Goal: Transaction & Acquisition: Download file/media

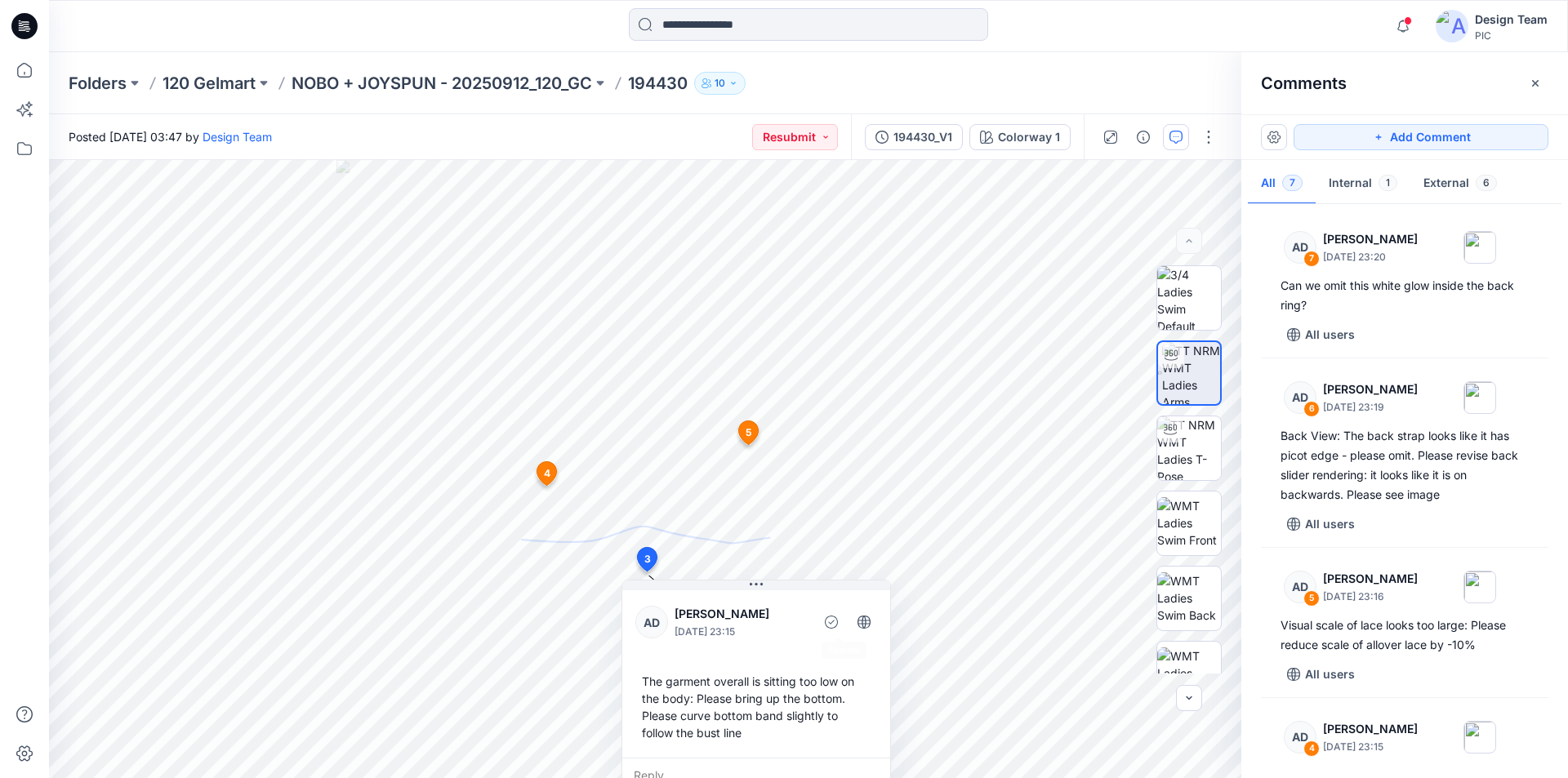
scroll to position [493, 0]
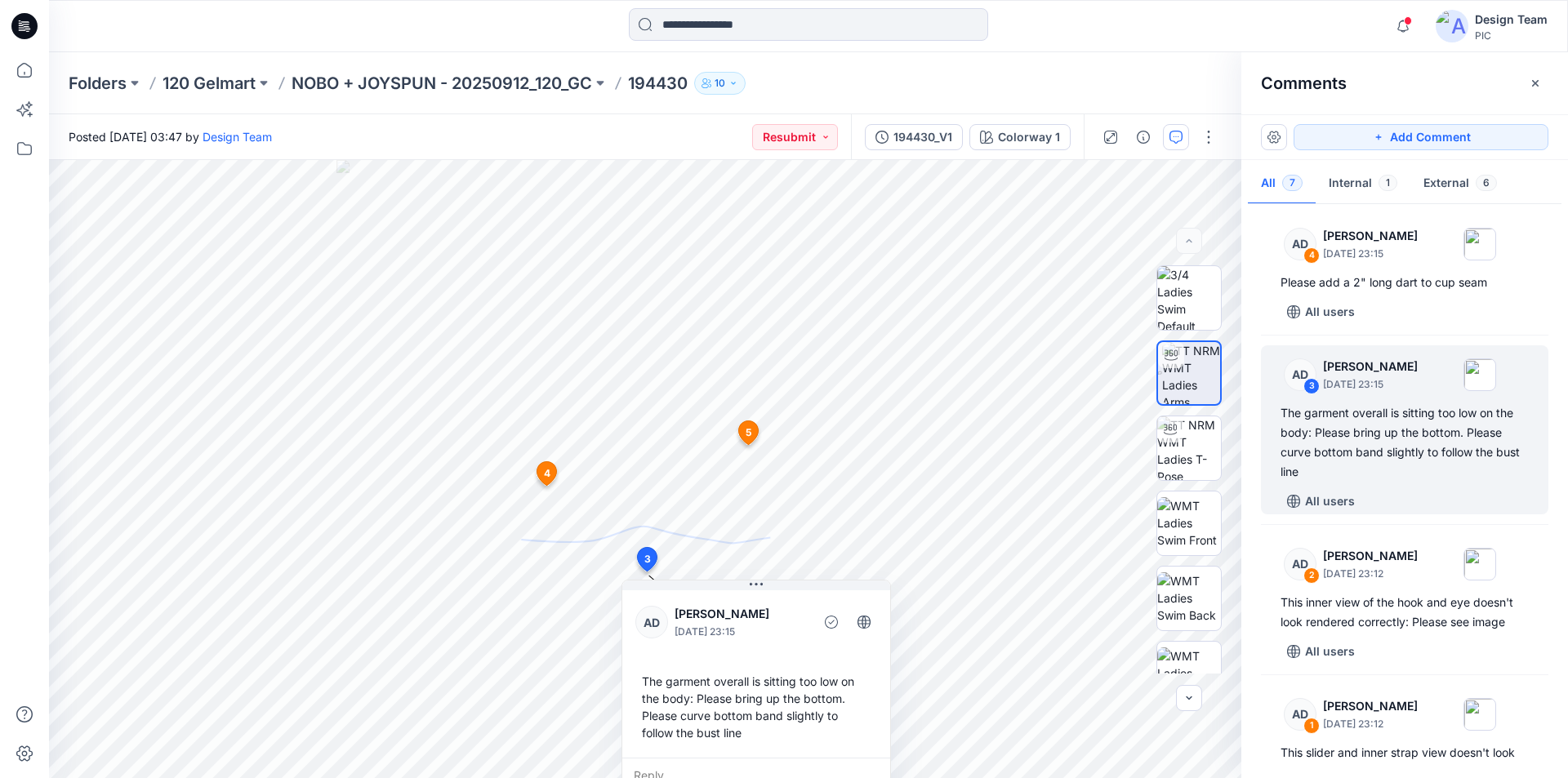
click at [25, 26] on icon at bounding box center [25, 26] width 26 height 26
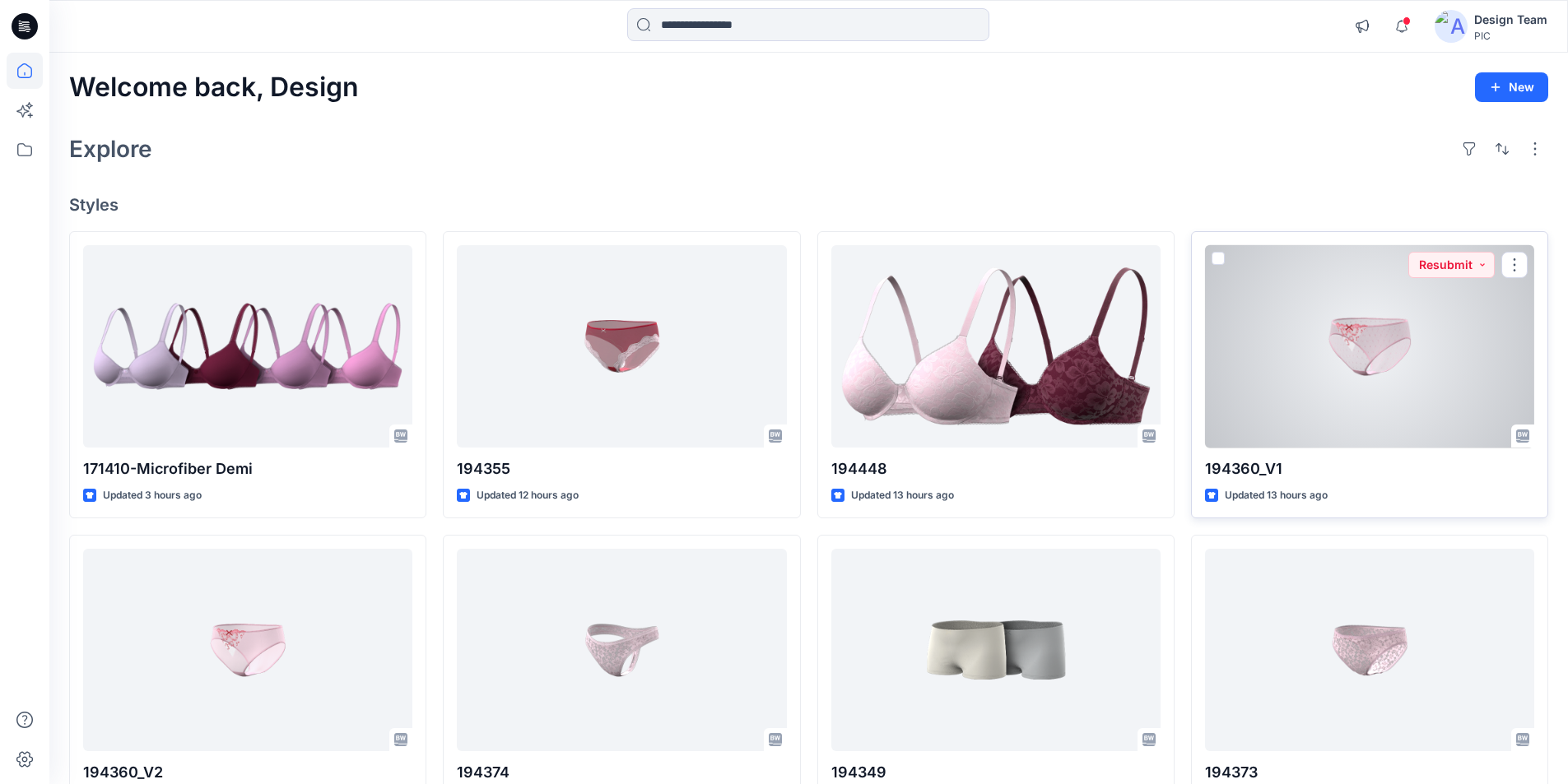
click at [1356, 298] on div at bounding box center [1369, 347] width 329 height 203
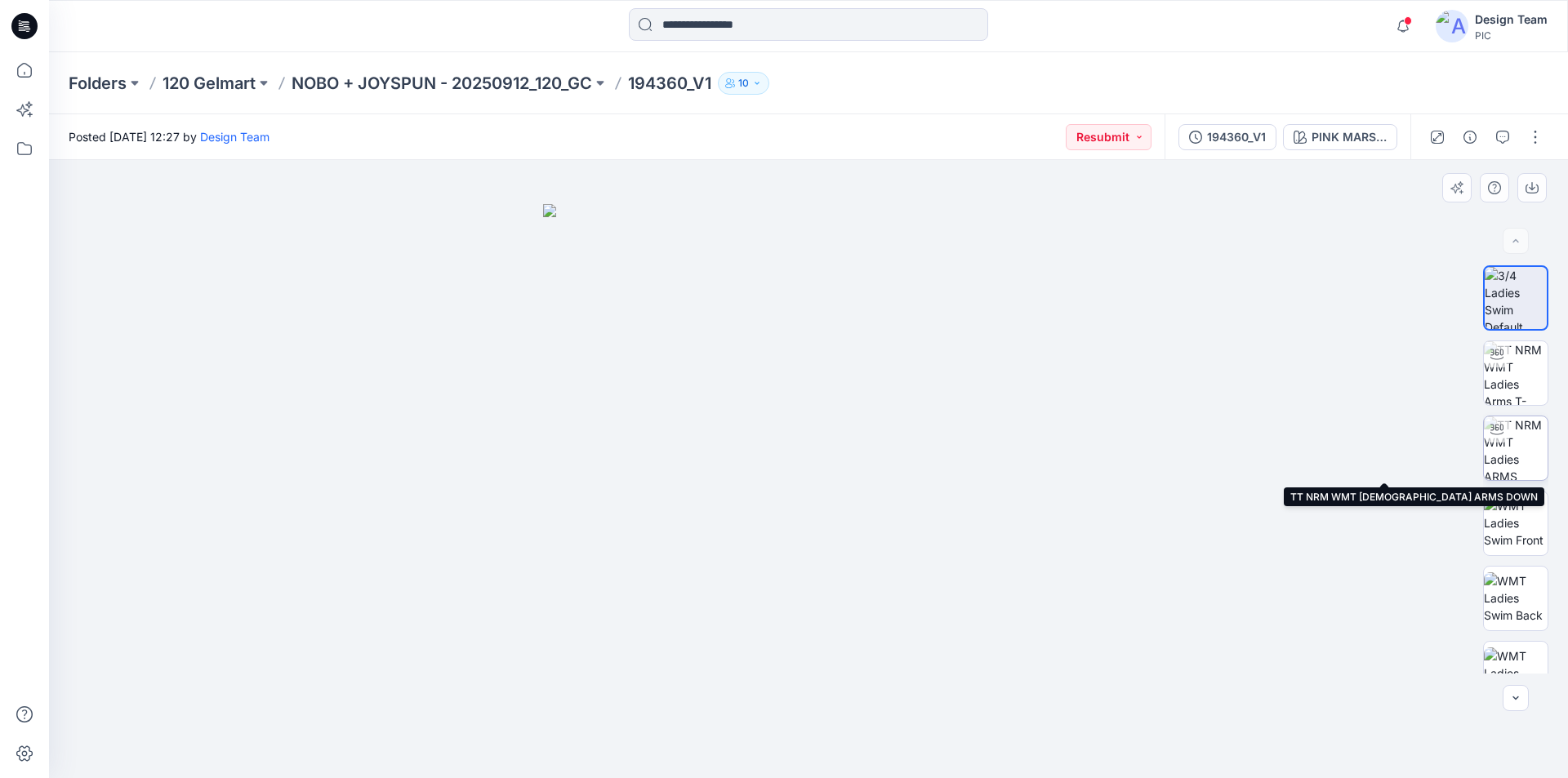
click at [1515, 437] on img at bounding box center [1516, 448] width 63 height 63
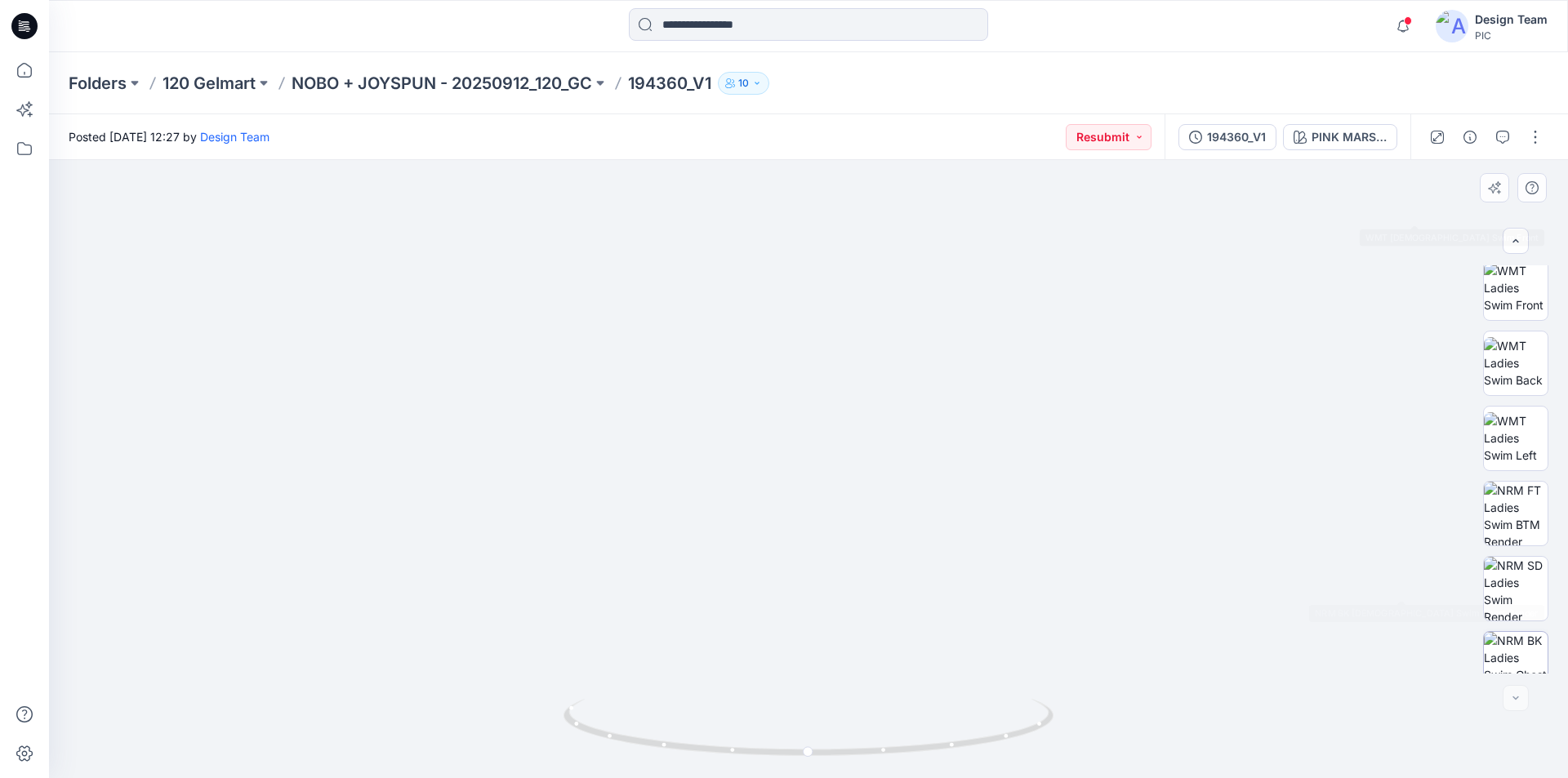
scroll to position [334, 0]
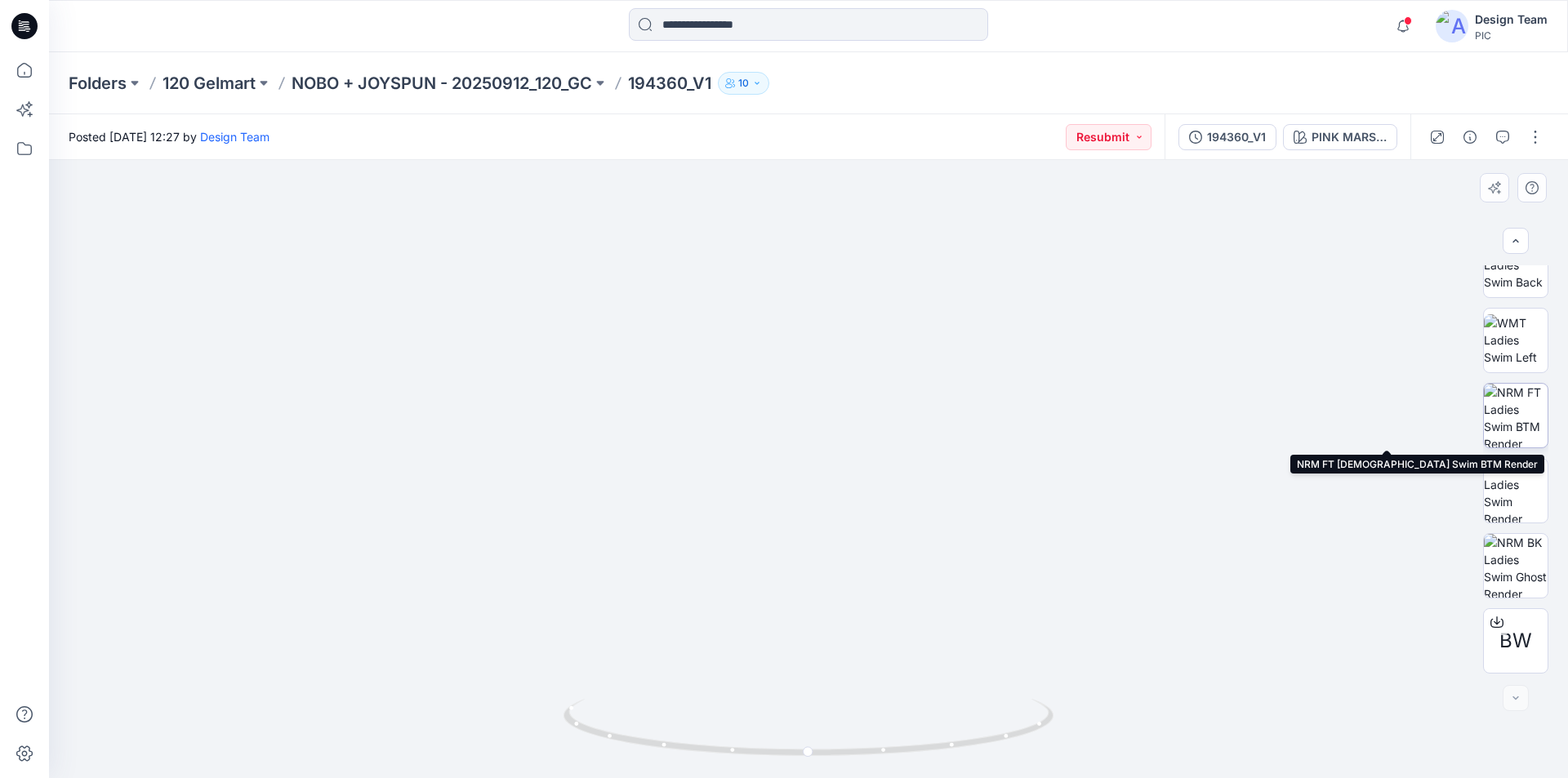
click at [1512, 406] on img at bounding box center [1516, 416] width 63 height 63
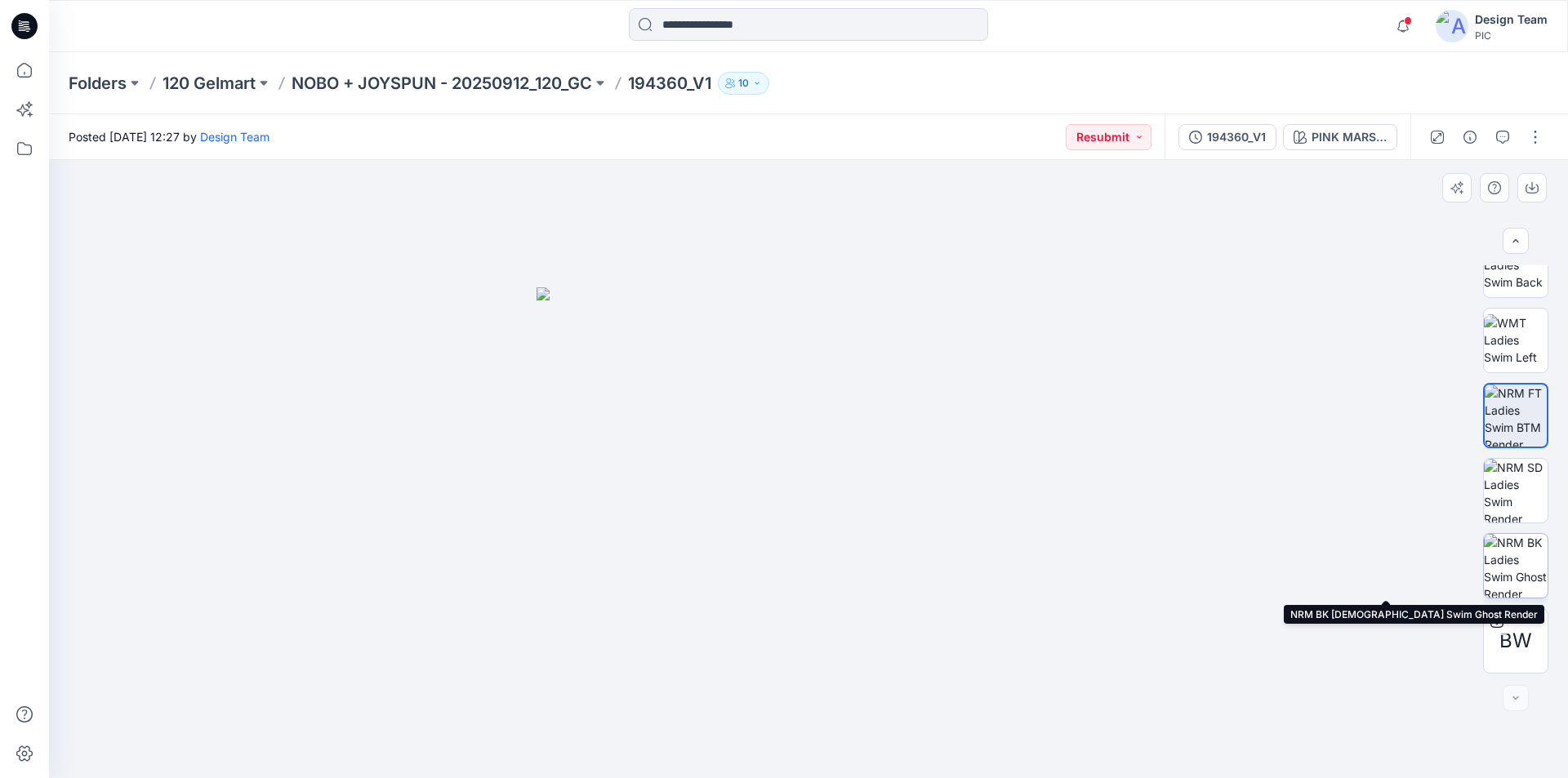
click at [1523, 559] on img at bounding box center [1516, 565] width 63 height 63
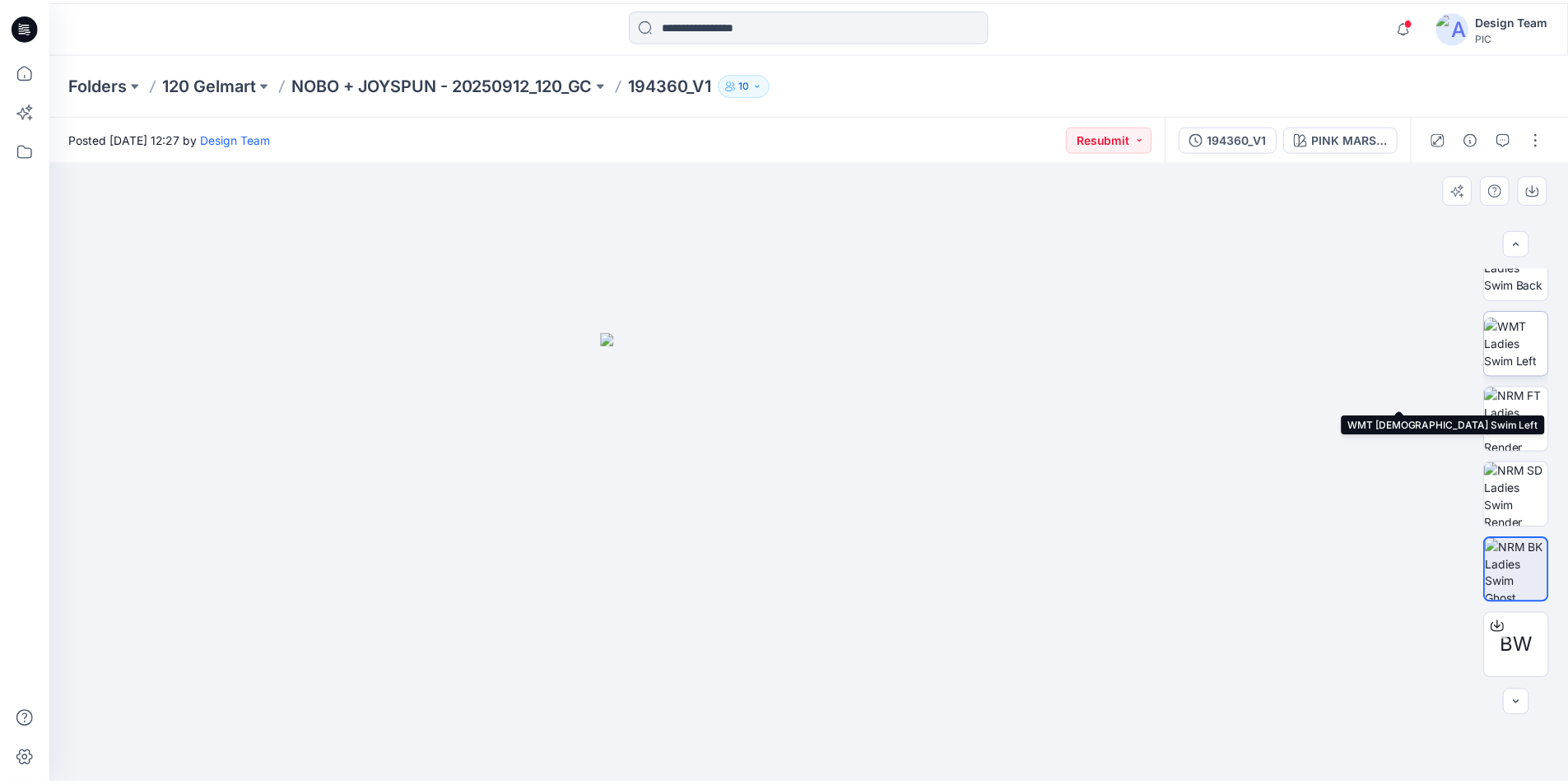
scroll to position [0, 0]
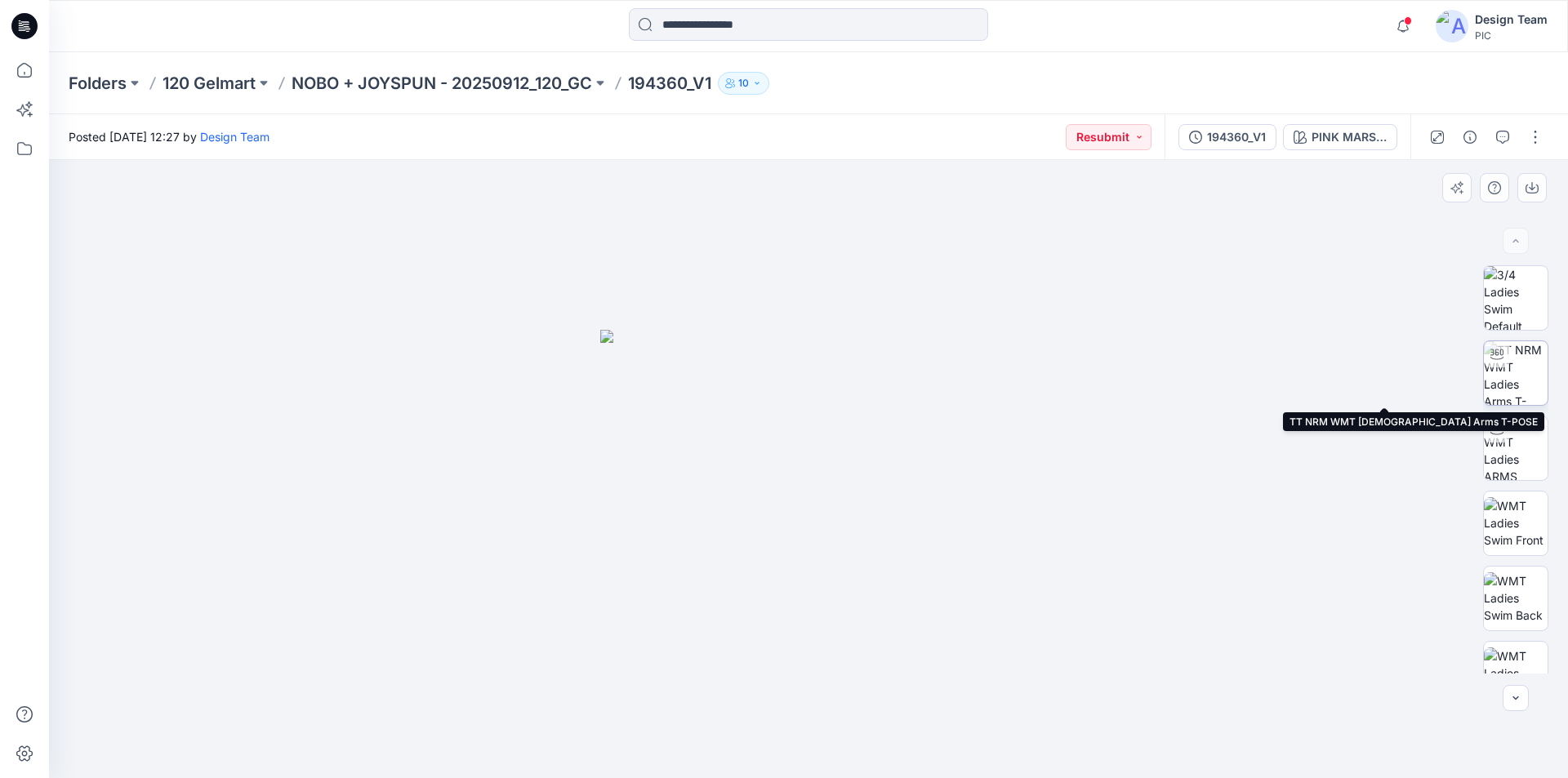
click at [1516, 372] on img at bounding box center [1516, 373] width 63 height 63
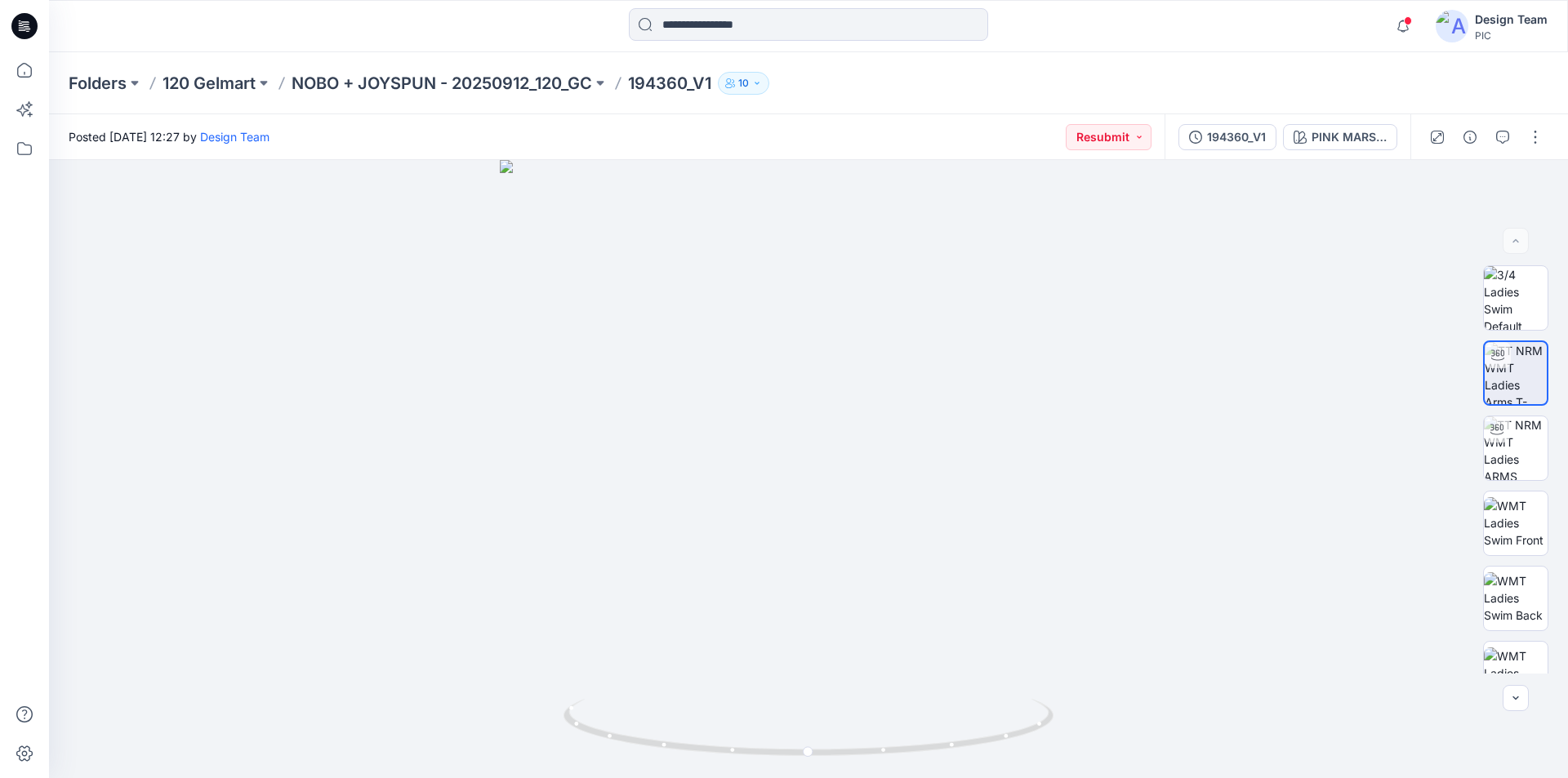
click at [22, 22] on icon at bounding box center [25, 21] width 8 height 1
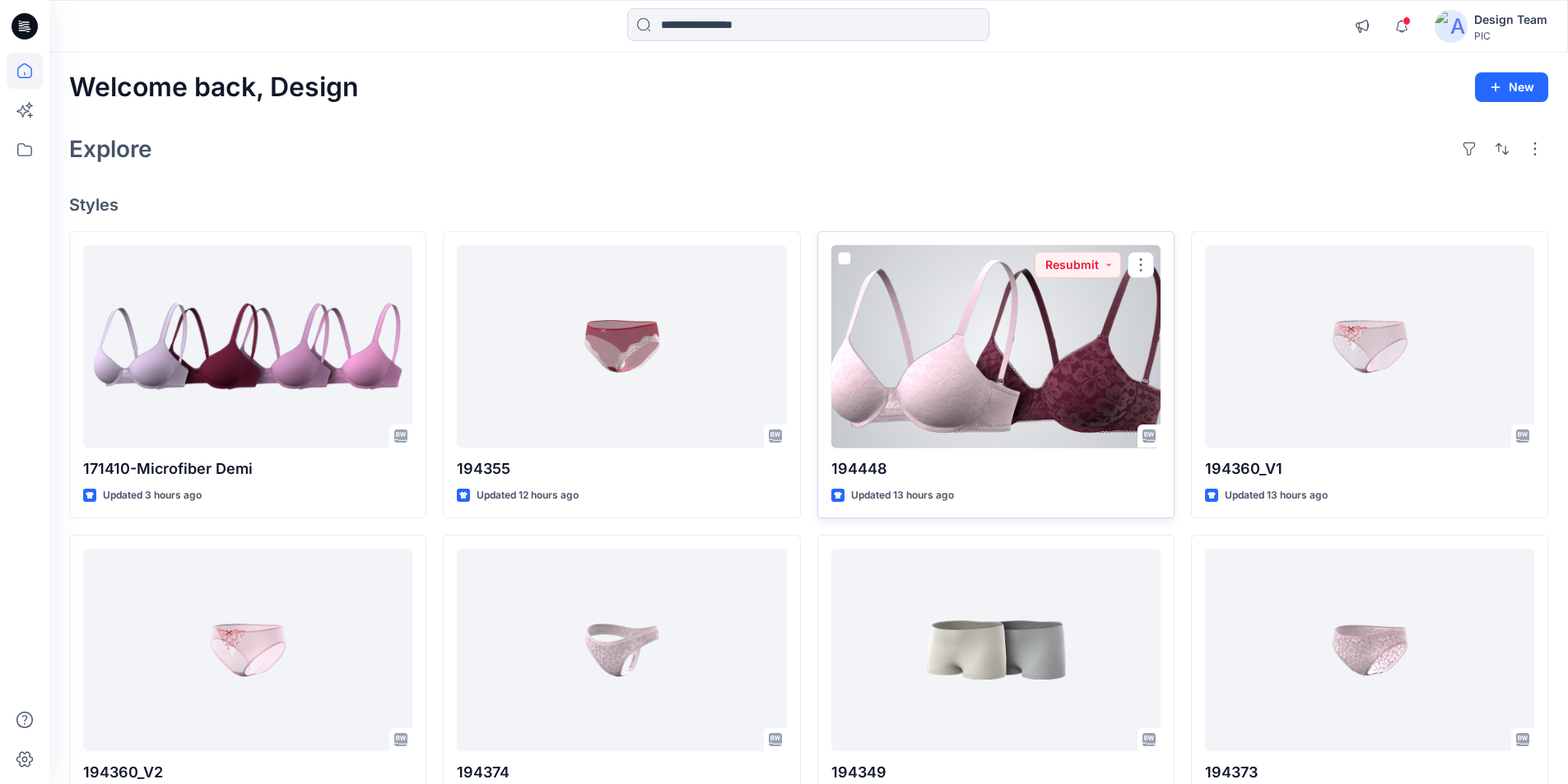
scroll to position [321, 0]
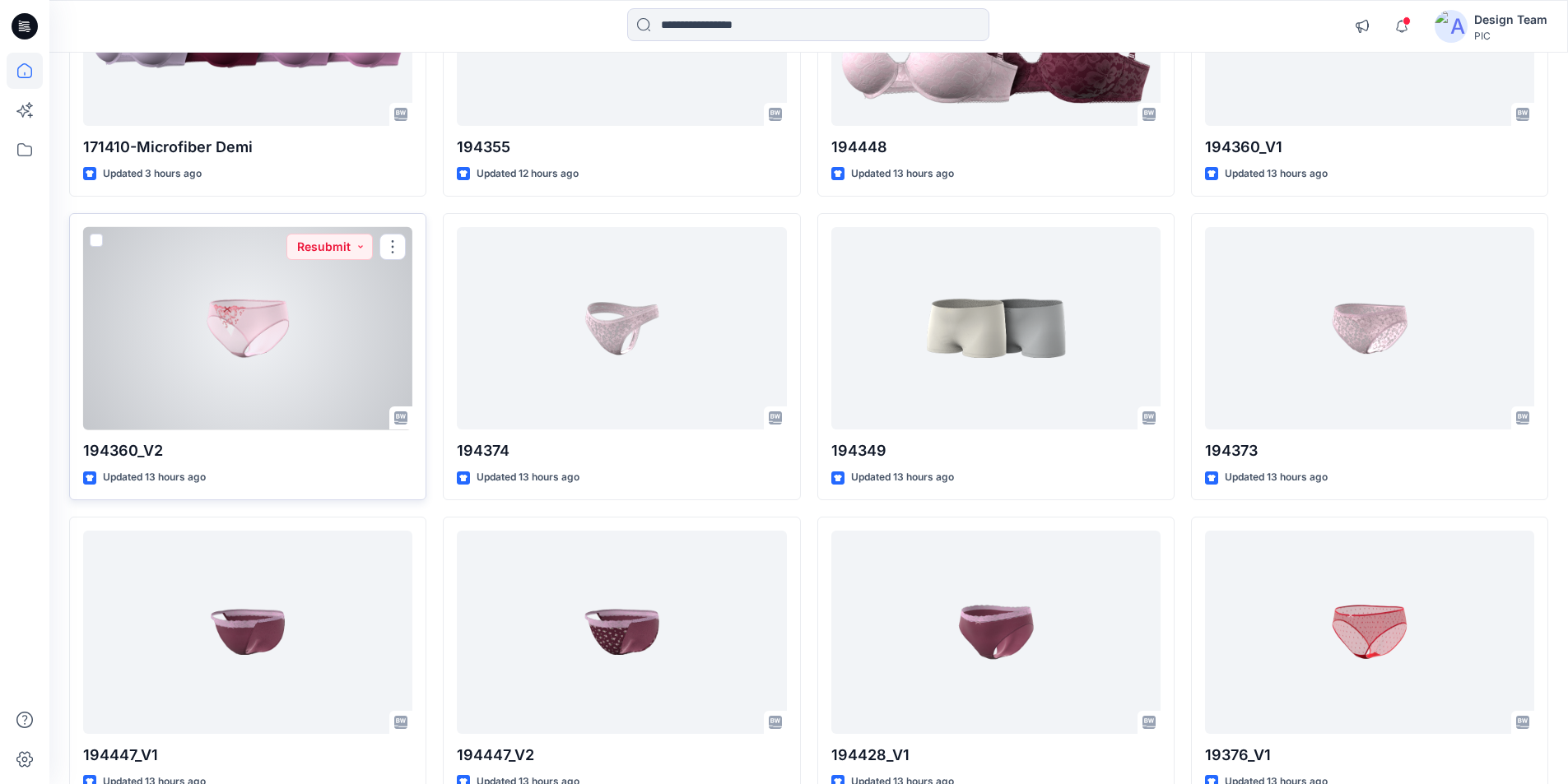
click at [246, 276] on div at bounding box center [248, 329] width 329 height 203
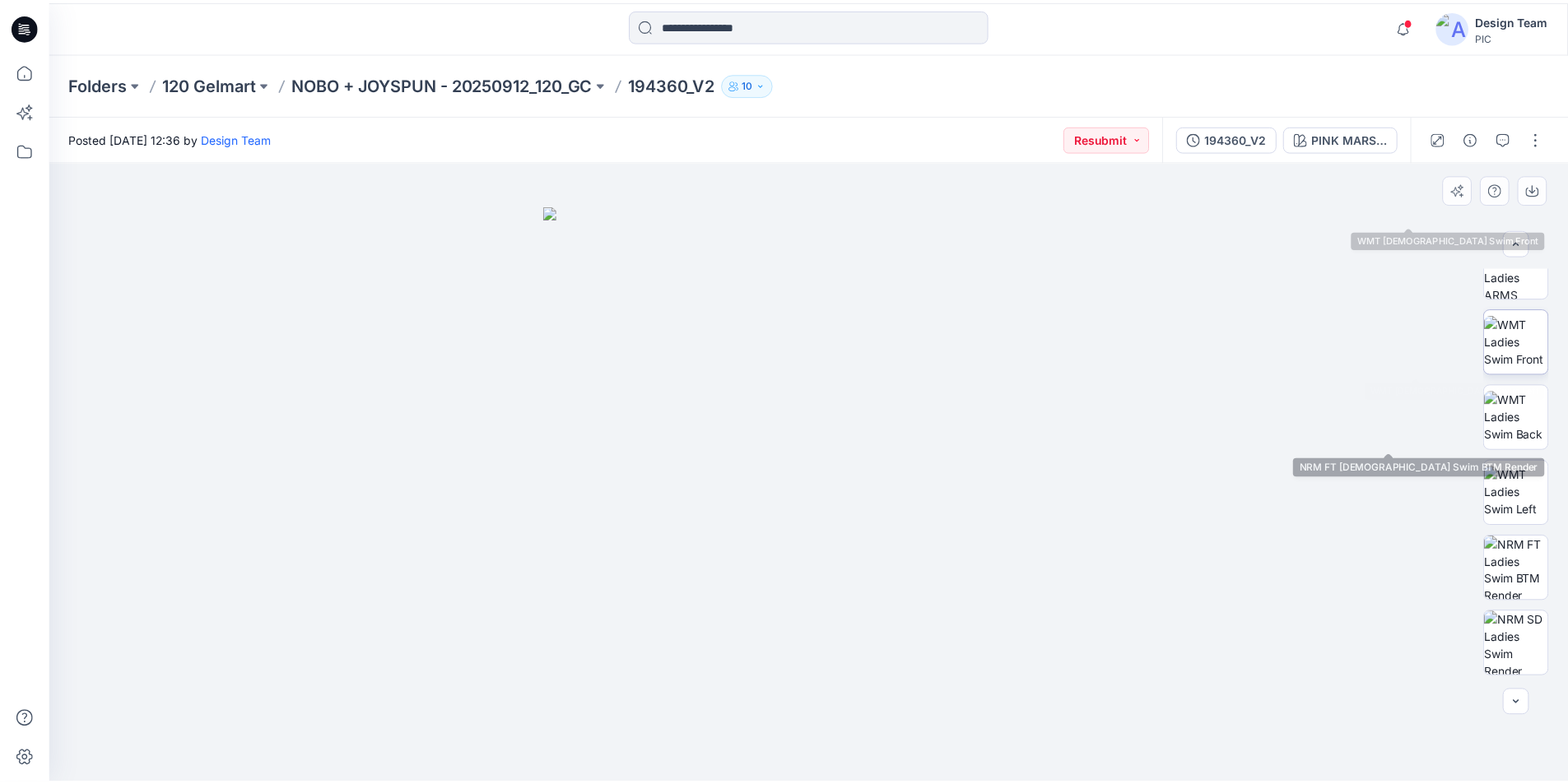
scroll to position [336, 0]
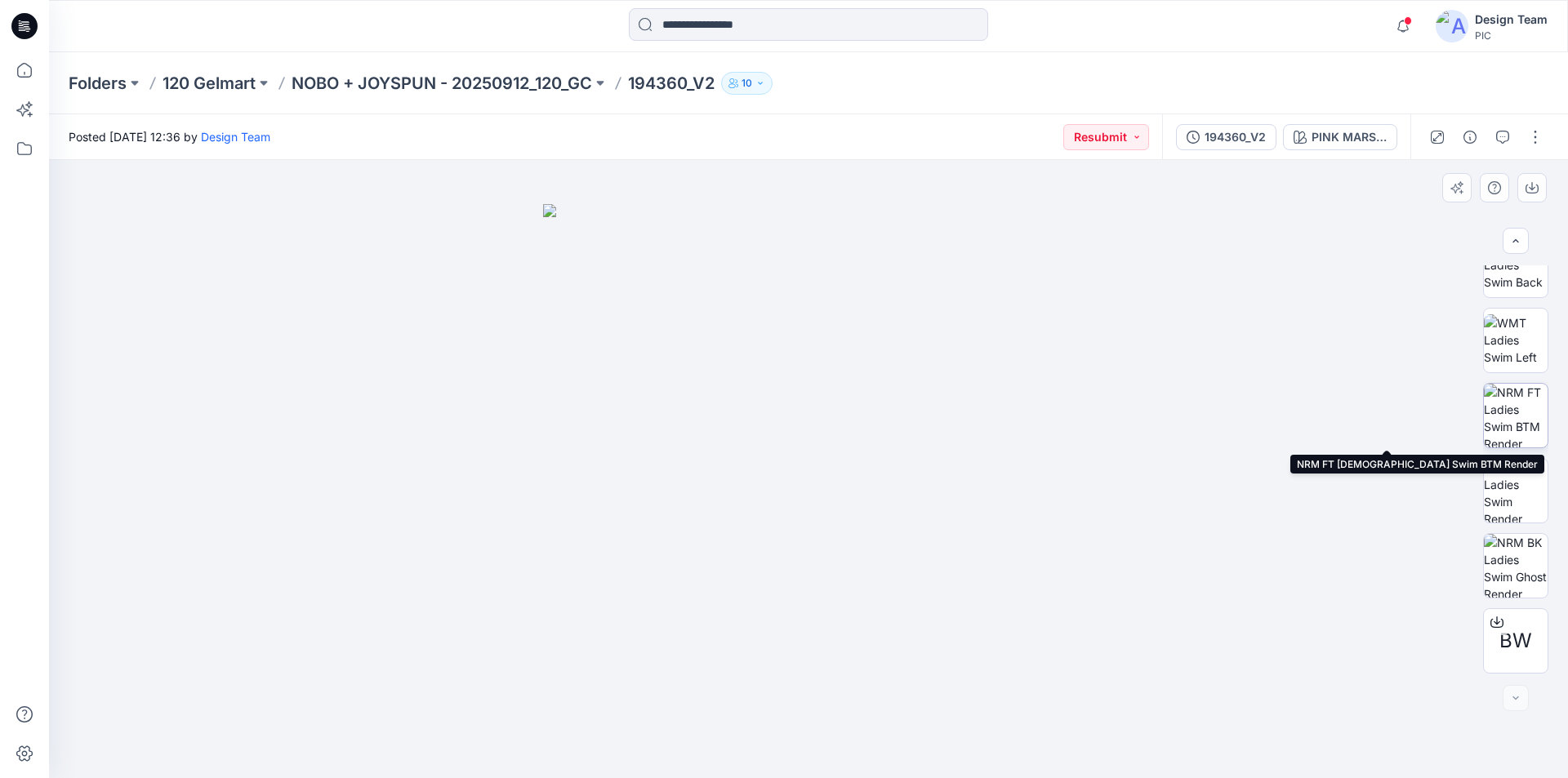
click at [1514, 404] on img at bounding box center [1516, 416] width 63 height 63
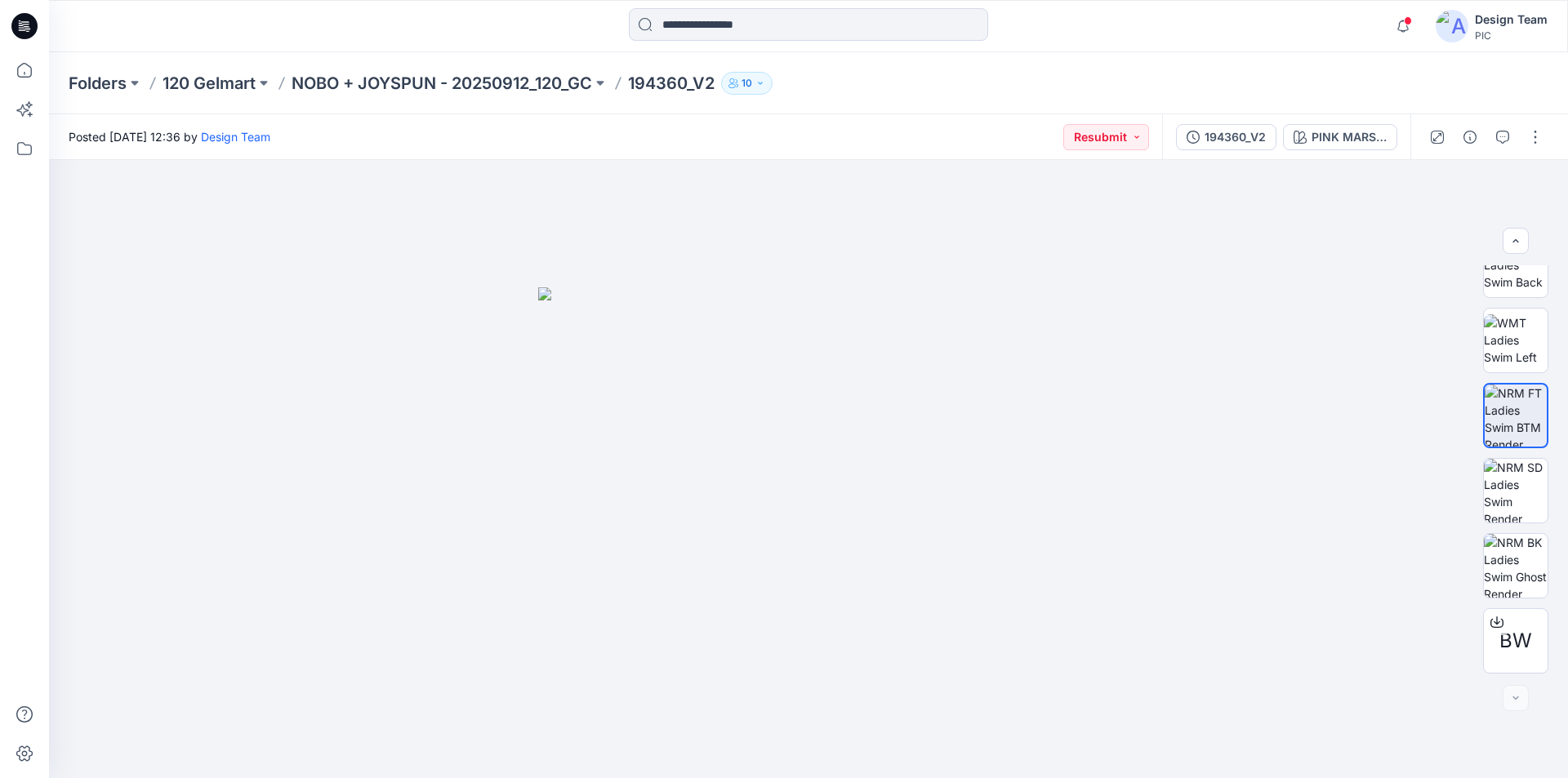
click at [23, 23] on icon at bounding box center [25, 26] width 26 height 26
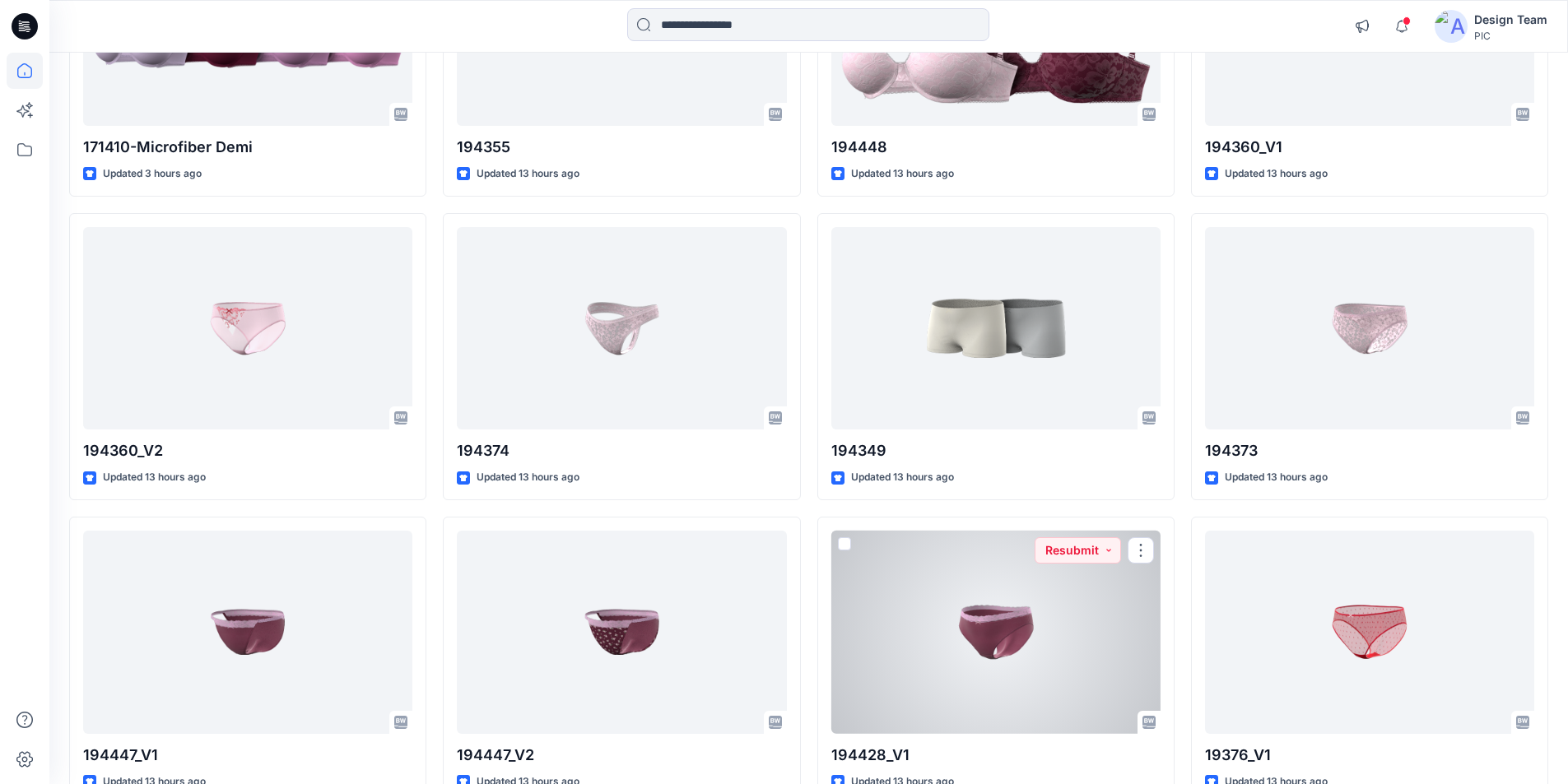
scroll to position [278, 0]
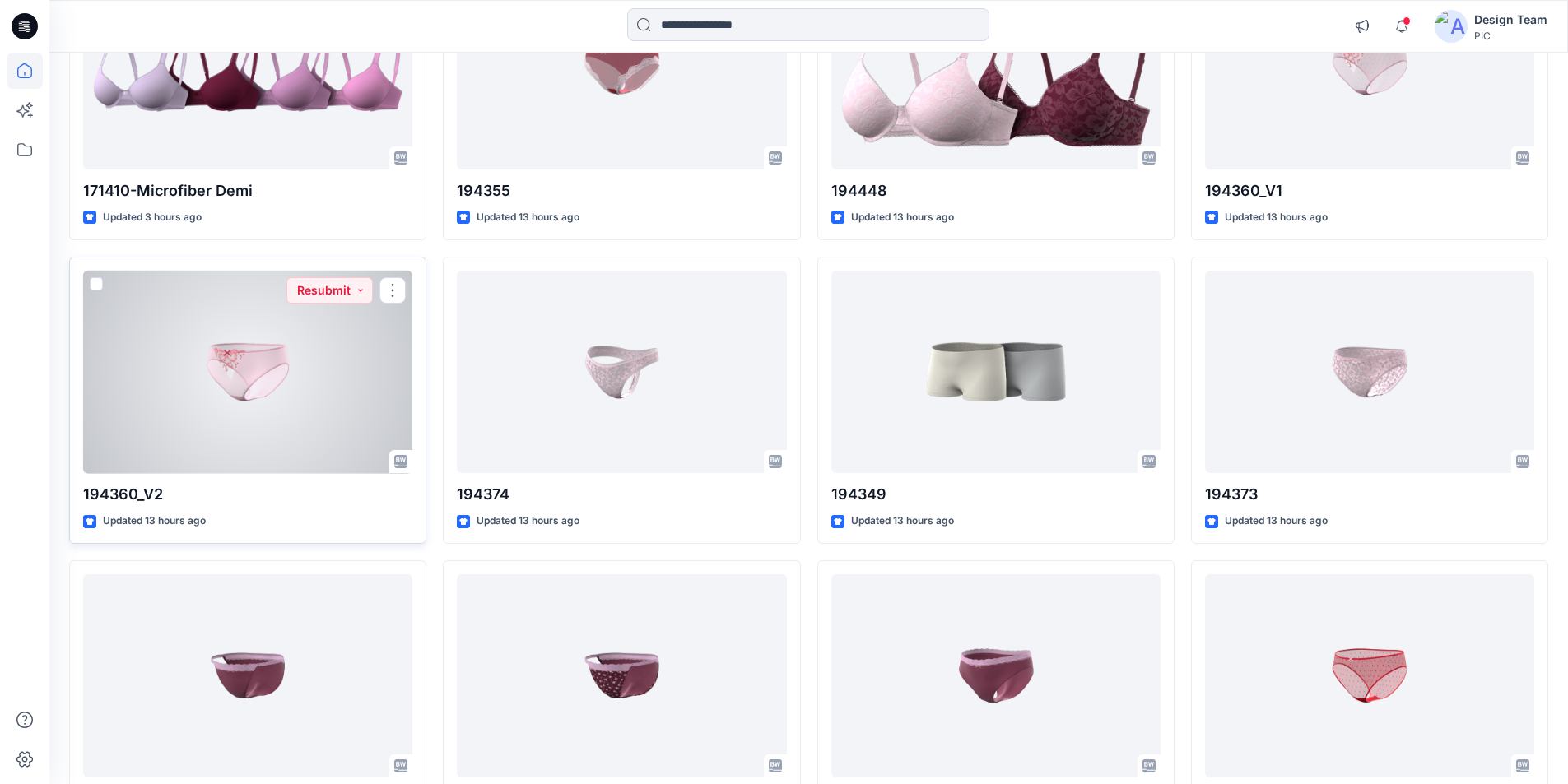
click at [289, 356] on div at bounding box center [248, 372] width 329 height 203
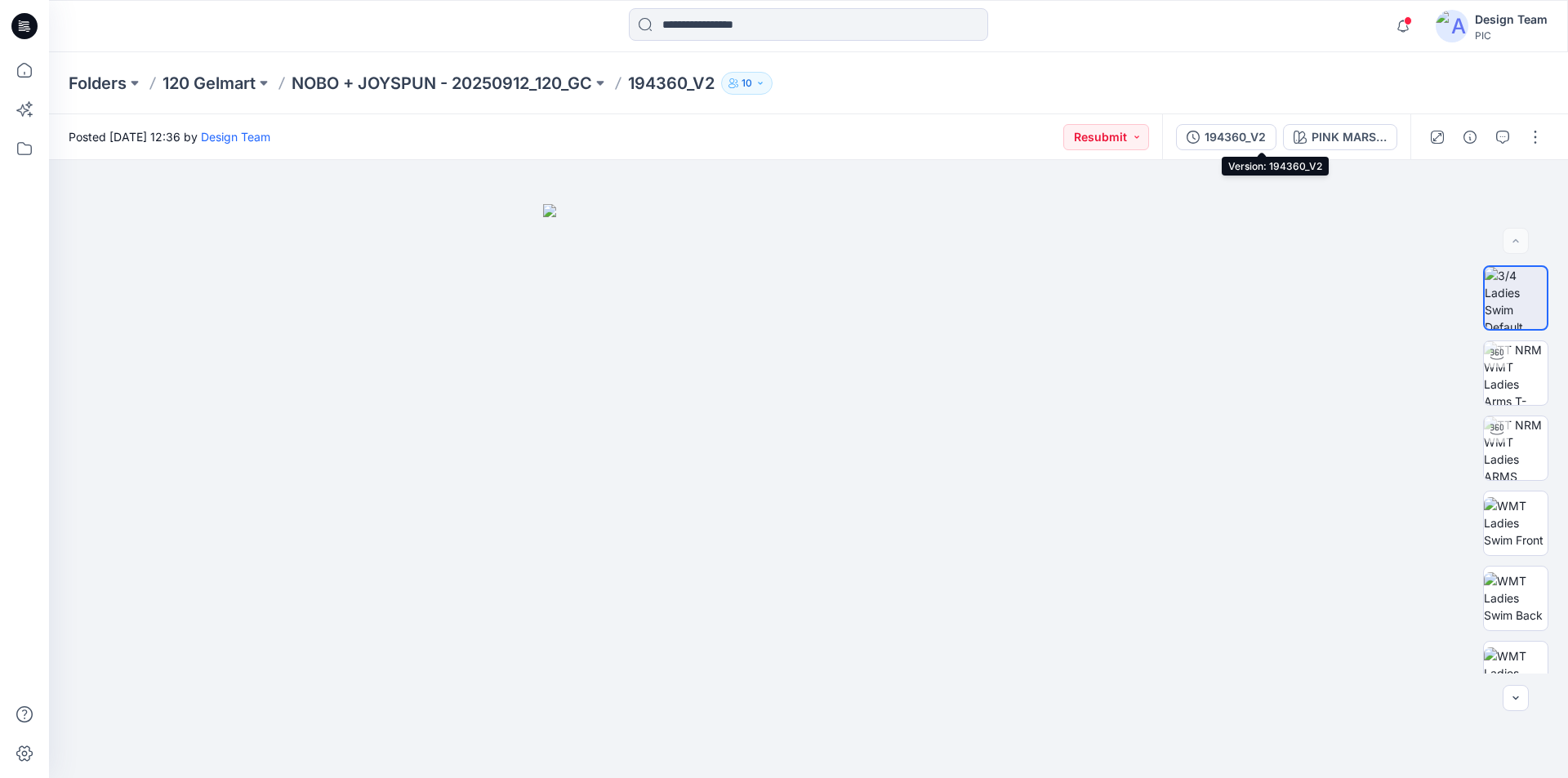
click at [1265, 134] on div "194360_V2" at bounding box center [1235, 137] width 61 height 18
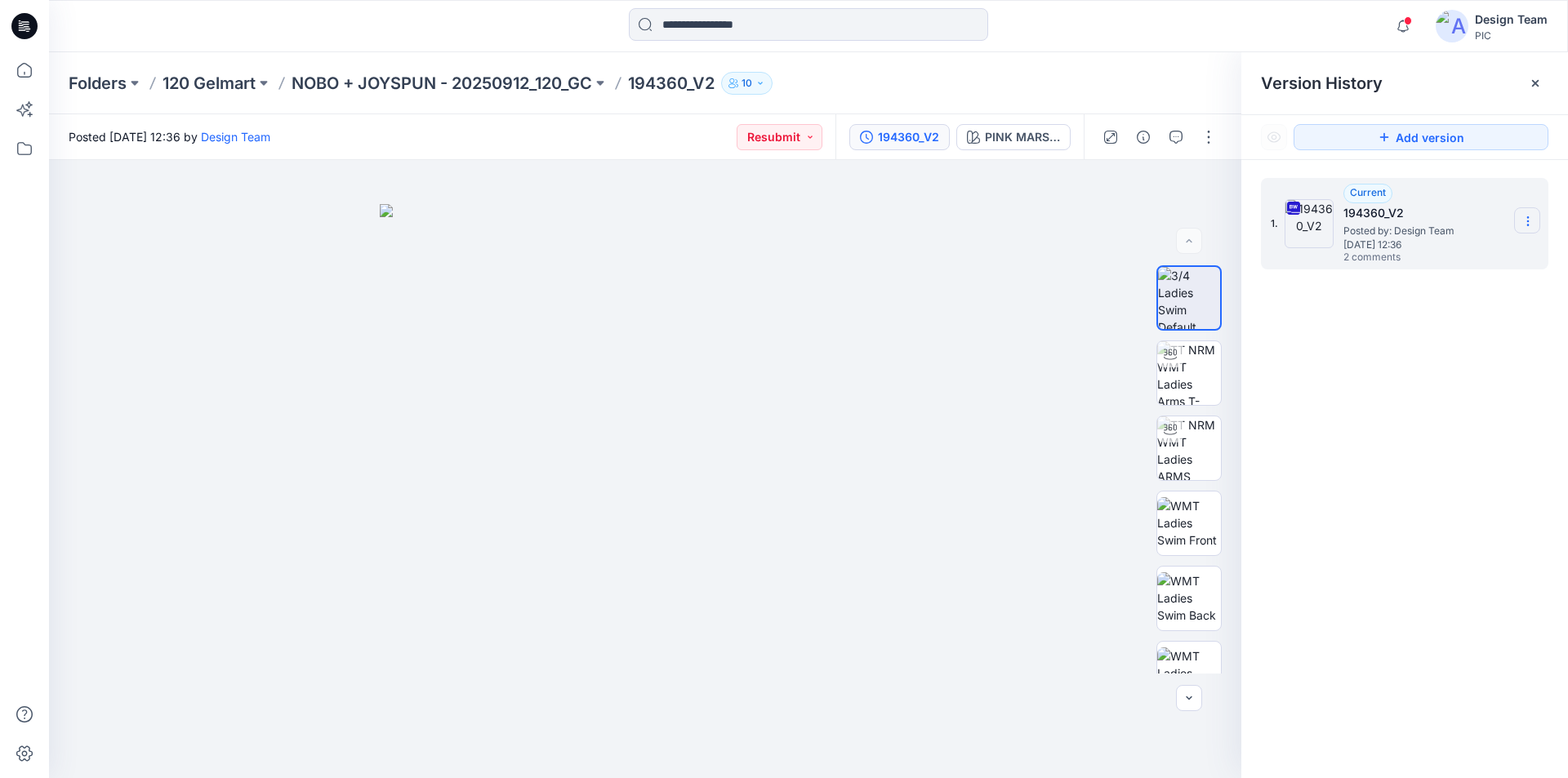
click at [1523, 217] on icon at bounding box center [1527, 221] width 13 height 13
click at [1475, 249] on span "Download Source BW File" at bounding box center [1445, 253] width 138 height 20
click at [28, 24] on icon at bounding box center [25, 26] width 26 height 26
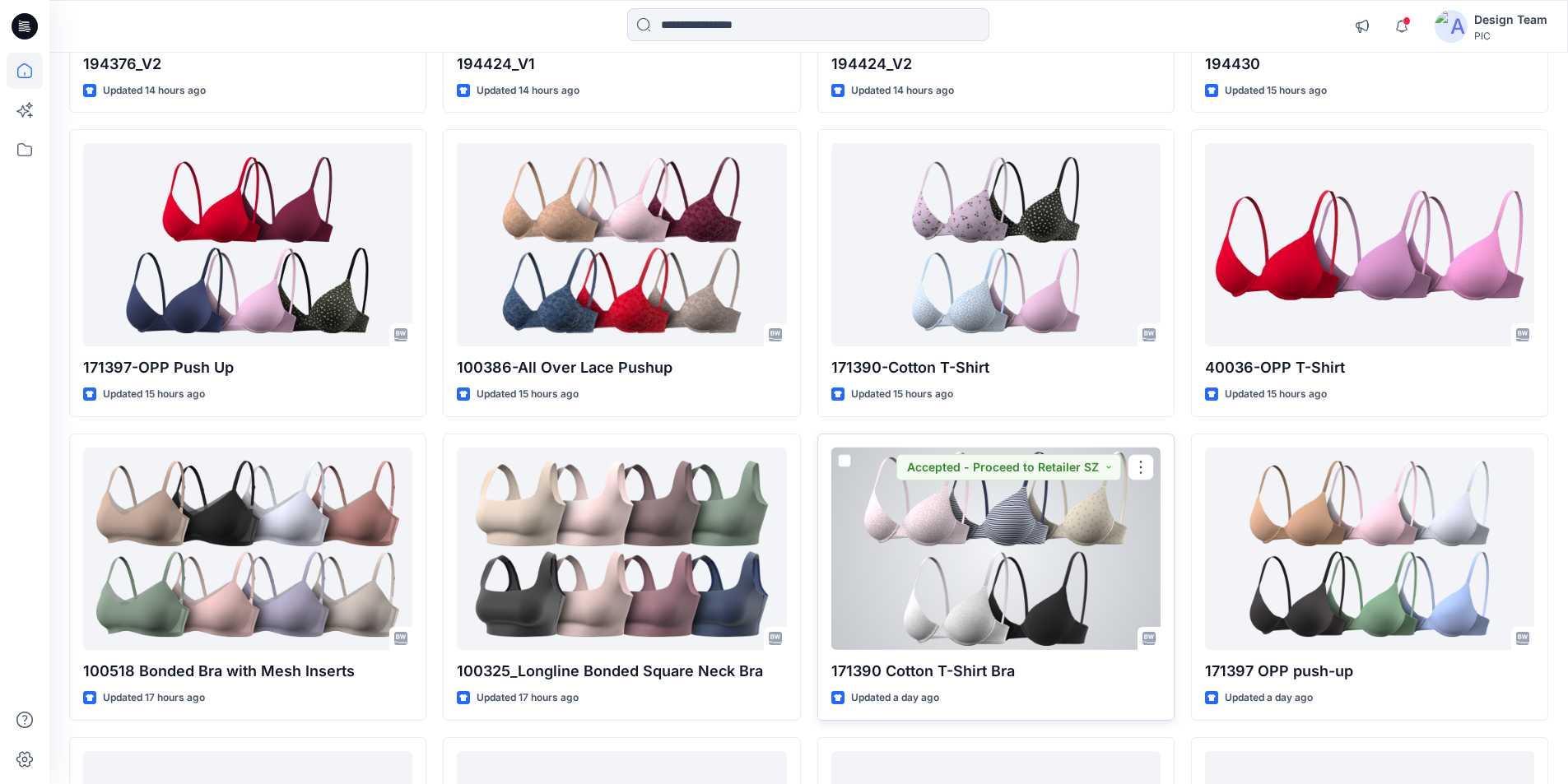
scroll to position [1429, 0]
